Goal: Navigation & Orientation: Find specific page/section

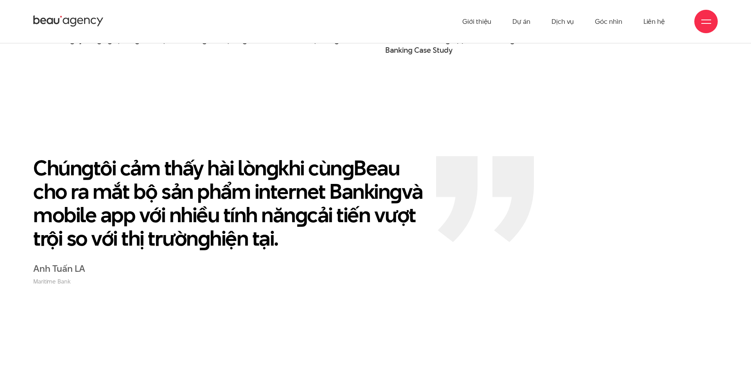
scroll to position [1616, 0]
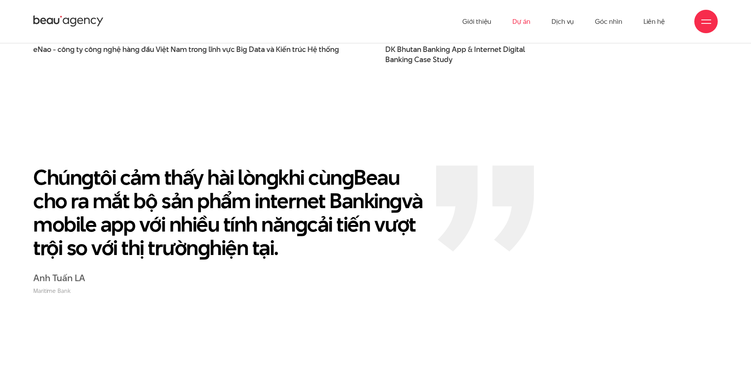
click at [530, 21] on link "Dự án" at bounding box center [521, 21] width 18 height 43
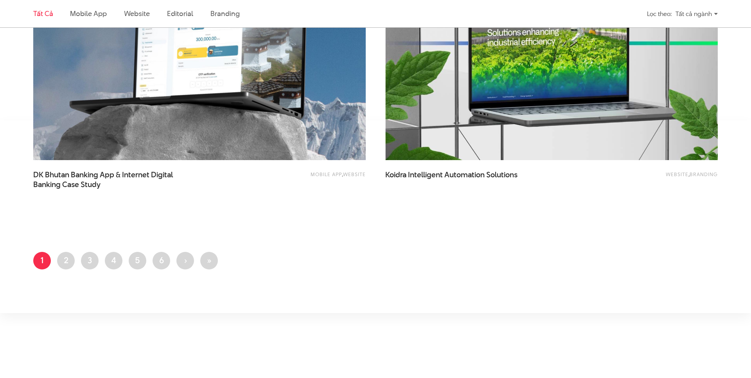
scroll to position [1862, 0]
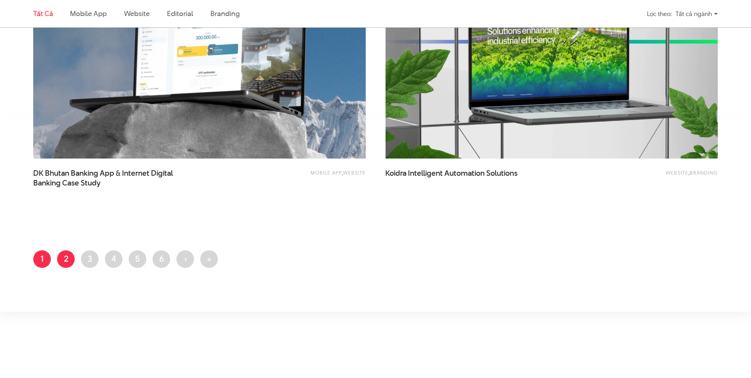
click at [67, 262] on link "Trang 2" at bounding box center [66, 260] width 18 height 18
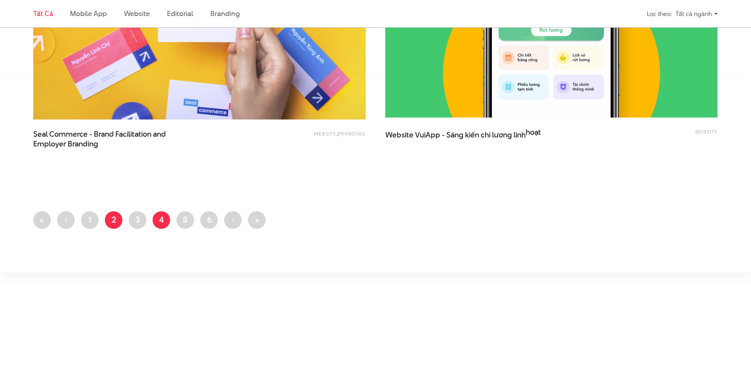
scroll to position [1904, 0]
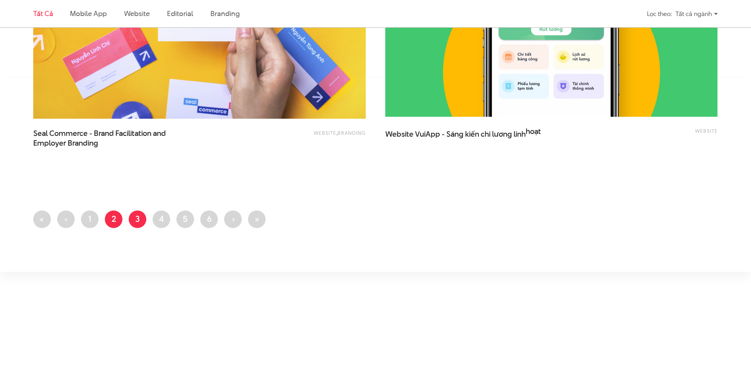
click at [140, 218] on link "Trang 3" at bounding box center [138, 220] width 18 height 18
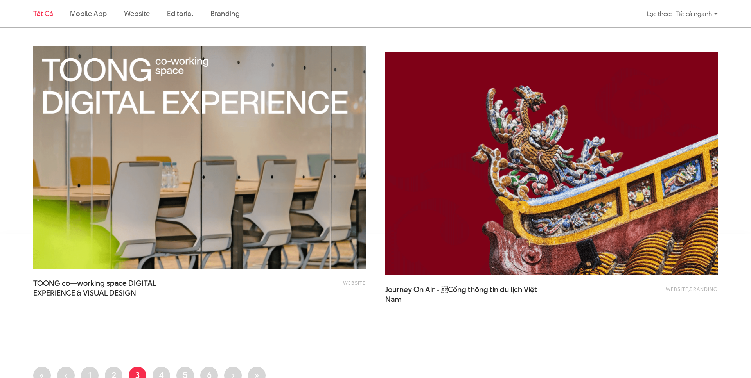
scroll to position [1897, 0]
